Goal: Find specific page/section: Find specific page/section

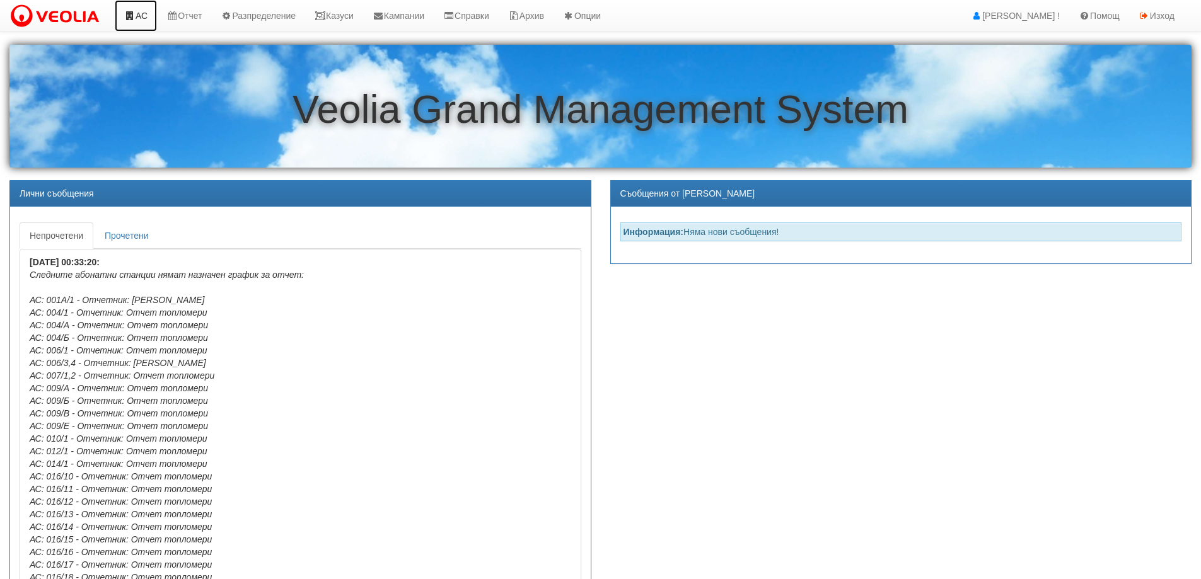
click at [146, 13] on link "АС" at bounding box center [136, 16] width 42 height 32
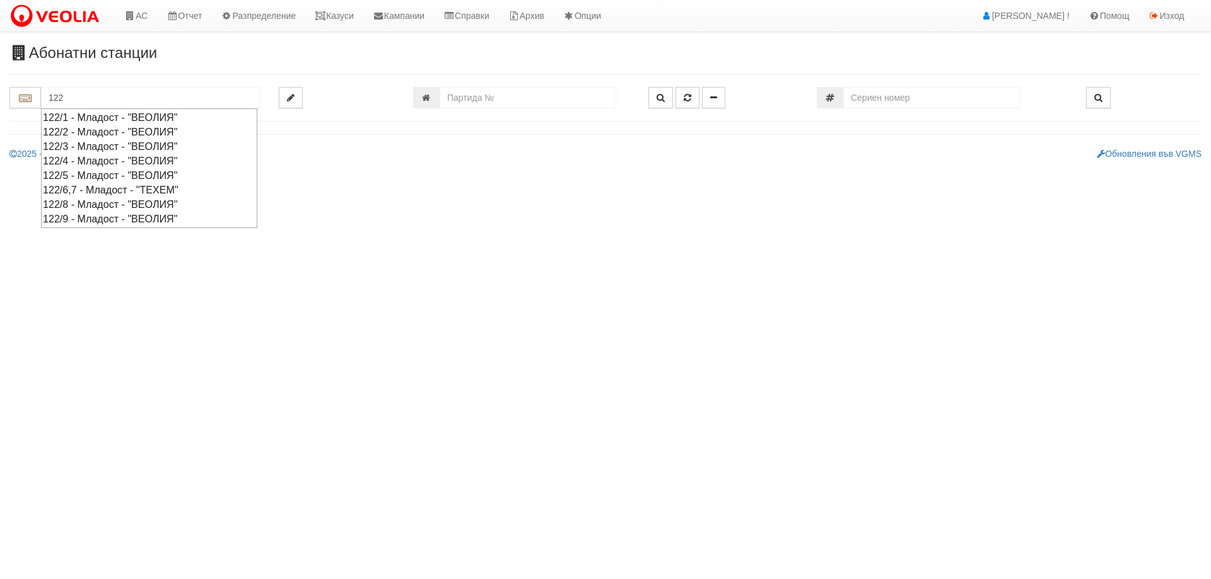
click at [160, 218] on div "122/9 - Младост - "ВЕОЛИЯ"" at bounding box center [149, 219] width 212 height 15
type input "122/9 - Младост - "ВЕОЛИЯ""
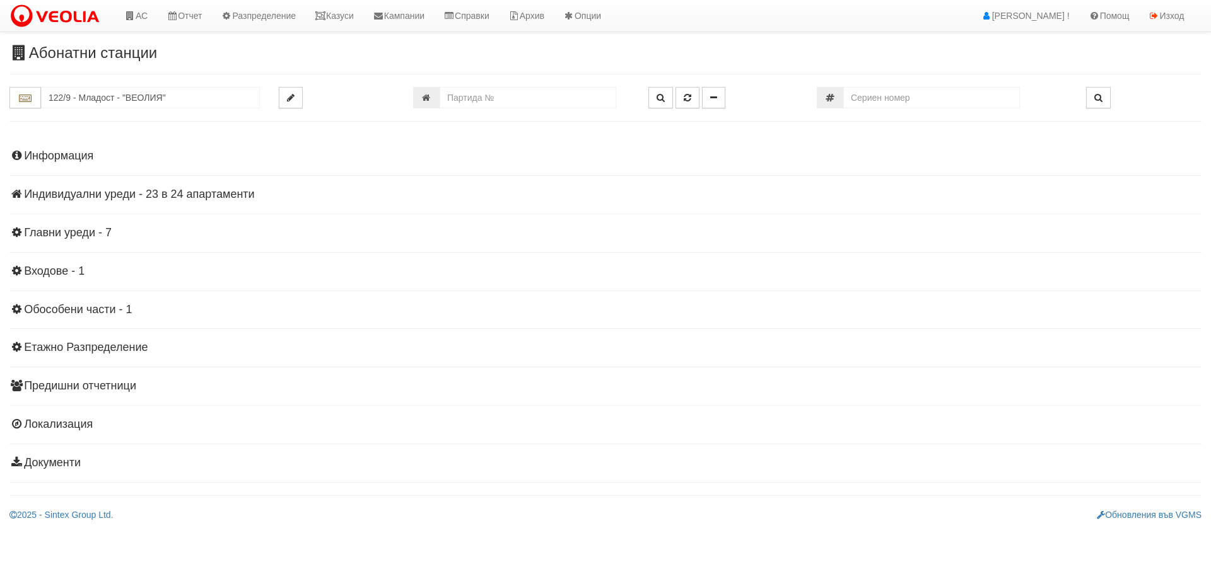
click at [63, 155] on h4 "Информация" at bounding box center [605, 156] width 1192 height 13
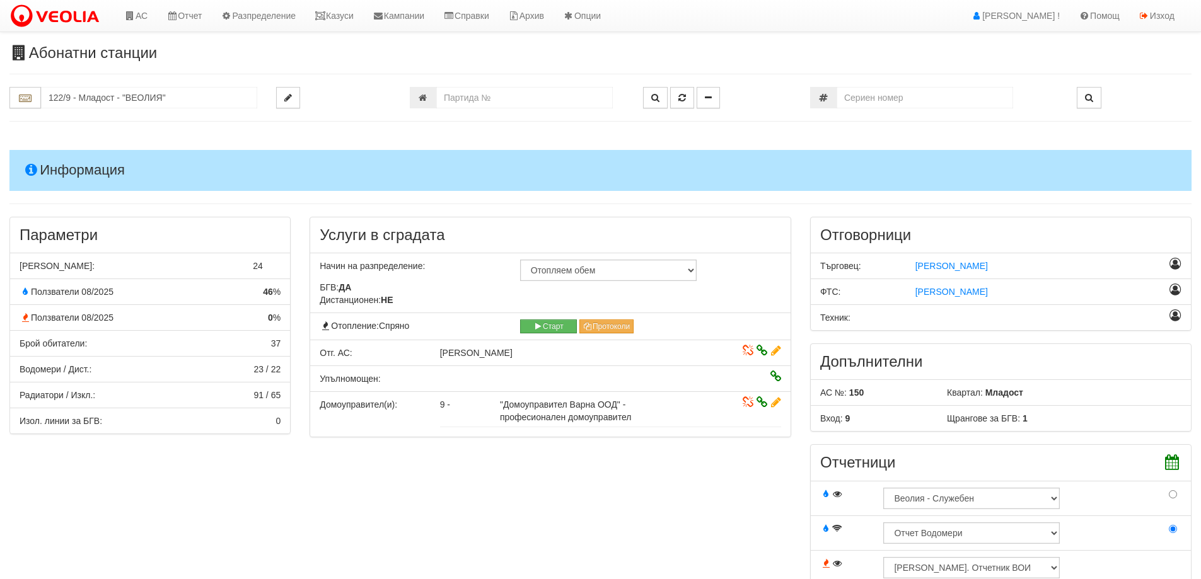
click at [373, 266] on span "Начин на разпределение:" at bounding box center [372, 266] width 105 height 10
click at [513, 355] on span "[PERSON_NAME]" at bounding box center [476, 353] width 73 height 10
click at [513, 354] on span "[PERSON_NAME]" at bounding box center [476, 353] width 73 height 10
